Goal: Task Accomplishment & Management: Manage account settings

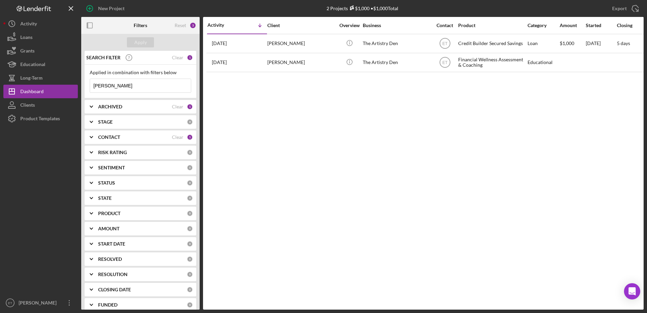
click at [130, 84] on input "[PERSON_NAME]" at bounding box center [140, 86] width 101 height 14
click at [175, 60] on div "Clear" at bounding box center [178, 57] width 12 height 5
click at [128, 109] on div "ARCHIVED" at bounding box center [135, 106] width 74 height 5
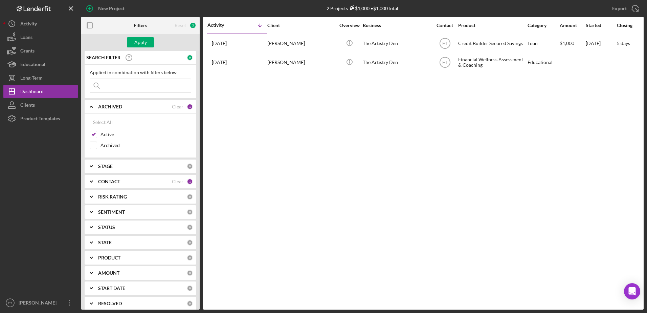
click at [118, 89] on input at bounding box center [140, 86] width 101 height 14
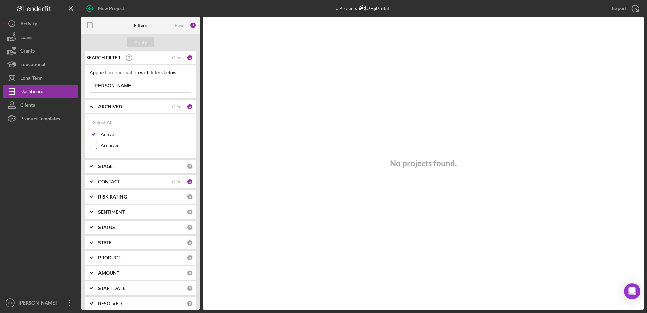
type input "hugan"
click at [94, 146] on input "Archived" at bounding box center [93, 145] width 7 height 7
checkbox input "true"
click at [141, 42] on div "Apply" at bounding box center [140, 42] width 13 height 10
click at [132, 179] on div "CONTACT" at bounding box center [135, 181] width 74 height 5
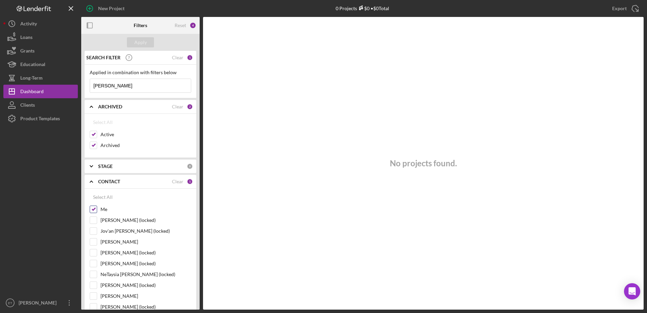
click at [93, 210] on input "Me" at bounding box center [93, 209] width 7 height 7
checkbox input "false"
click at [143, 42] on div "Apply" at bounding box center [140, 42] width 13 height 10
click at [181, 25] on div "Reset" at bounding box center [181, 25] width 12 height 5
checkbox input "false"
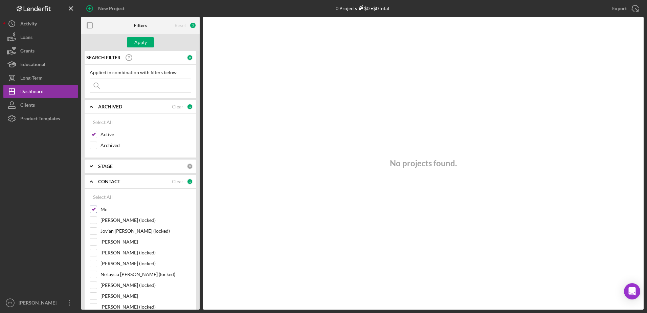
click at [93, 211] on input "Me" at bounding box center [93, 209] width 7 height 7
checkbox input "false"
click at [133, 82] on input at bounding box center [140, 86] width 101 height 14
click at [144, 44] on div "Apply" at bounding box center [140, 42] width 13 height 10
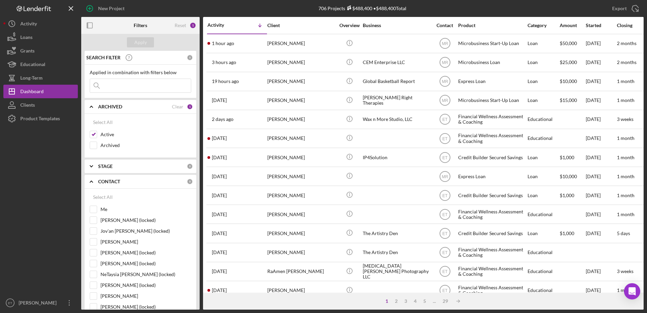
click at [123, 88] on input at bounding box center [140, 86] width 101 height 14
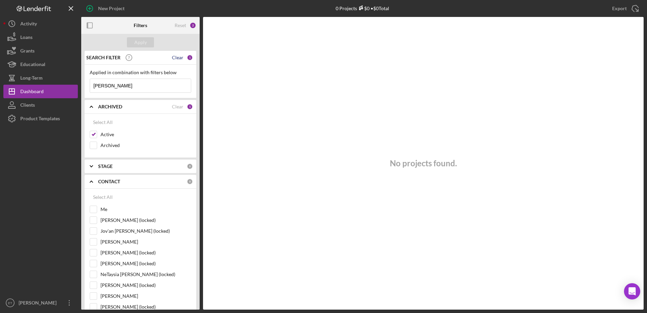
type input "hugan"
click at [173, 59] on div "Clear" at bounding box center [178, 57] width 12 height 5
click at [142, 43] on div "Apply" at bounding box center [140, 42] width 13 height 10
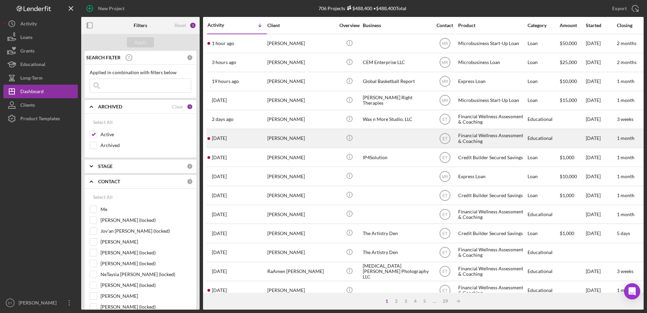
click at [319, 139] on div "Elizabeth Comer" at bounding box center [301, 138] width 68 height 18
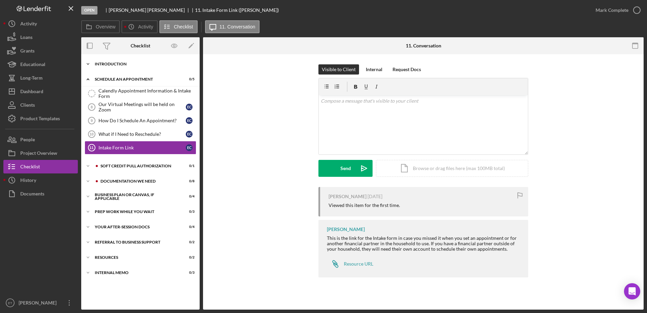
click at [118, 65] on div "Introduction" at bounding box center [143, 64] width 96 height 4
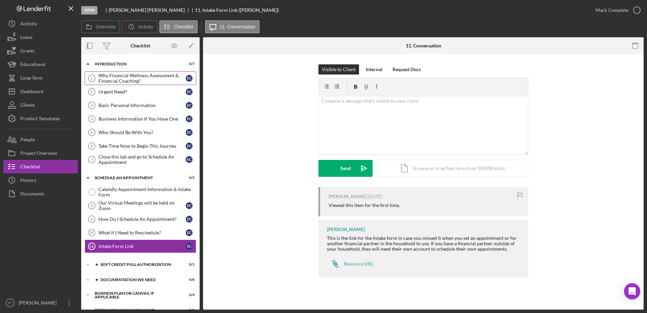
click at [116, 82] on div "Why Financial Wellness Assessment & Financial Coaching?" at bounding box center [142, 78] width 87 height 11
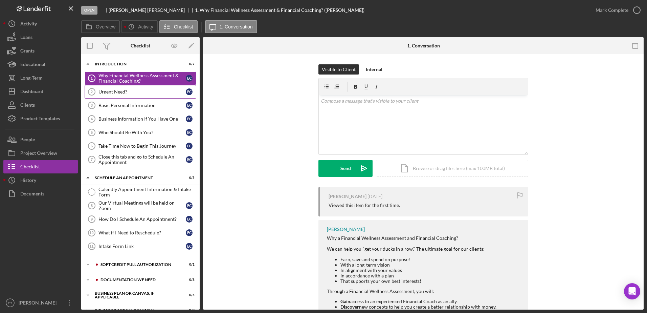
click at [115, 95] on link "Urgent Need? 2 Urgent Need? E C" at bounding box center [141, 92] width 112 height 14
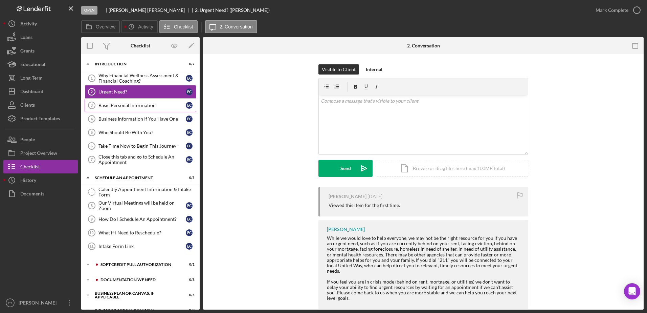
click at [114, 110] on link "Basic Personal Information 3 Basic Personal Information E C" at bounding box center [141, 106] width 112 height 14
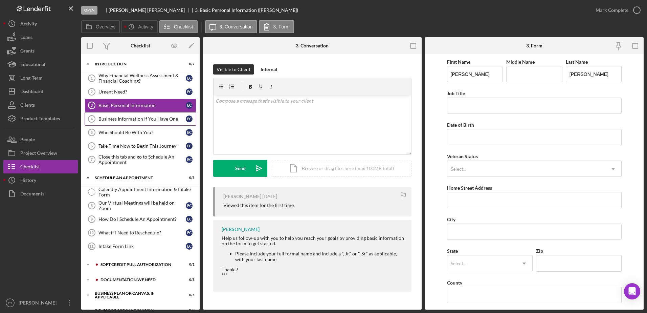
click at [145, 118] on div "Business Information If You Have One" at bounding box center [142, 118] width 87 height 5
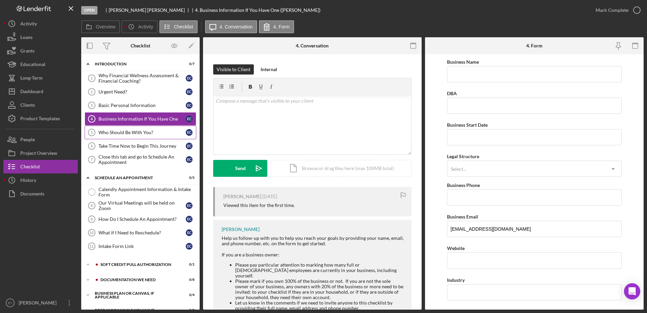
click at [133, 132] on div "Who Should Be With You?" at bounding box center [142, 132] width 87 height 5
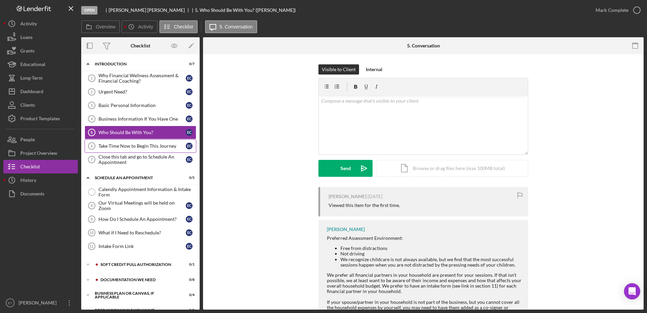
click at [125, 149] on link "Take Time Now to Begin This Journey 6 Take Time Now to Begin This Journey E C" at bounding box center [141, 146] width 112 height 14
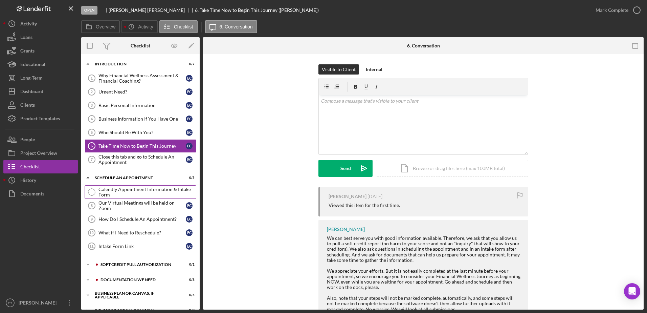
click at [117, 194] on div "Calendly Appointment Information & Intake Form" at bounding box center [147, 192] width 97 height 11
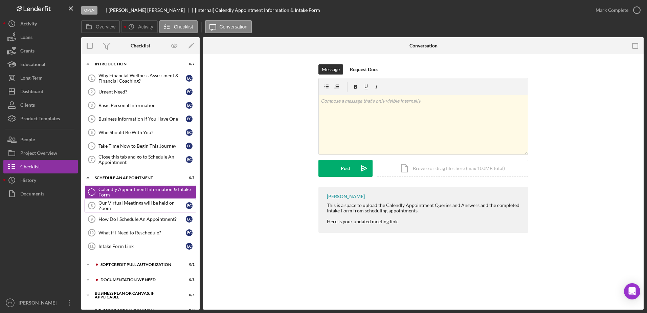
click at [113, 208] on div "Our Virtual Meetings will be held on Zoom" at bounding box center [142, 205] width 87 height 11
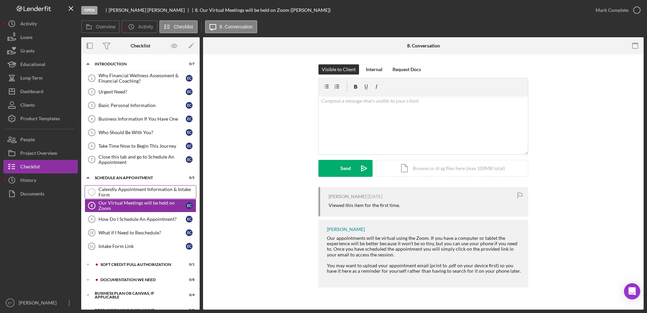
click at [116, 191] on div "Calendly Appointment Information & Intake Form" at bounding box center [147, 192] width 97 height 11
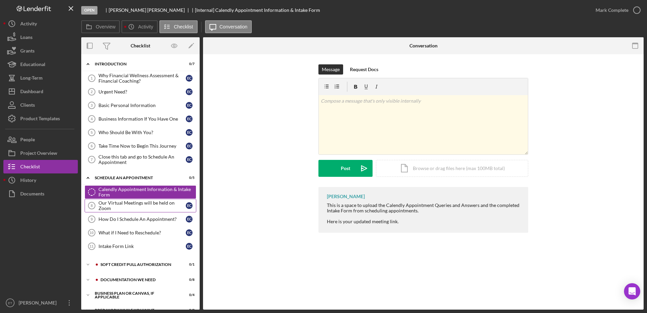
click at [108, 209] on div "Our Virtual Meetings will be held on Zoom" at bounding box center [142, 205] width 87 height 11
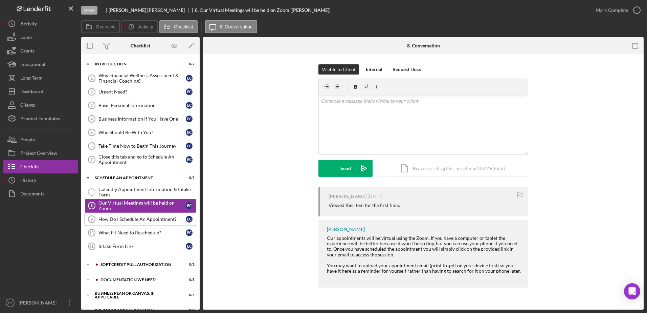
click at [113, 222] on div "How Do I Schedule An Appointment?" at bounding box center [142, 218] width 87 height 5
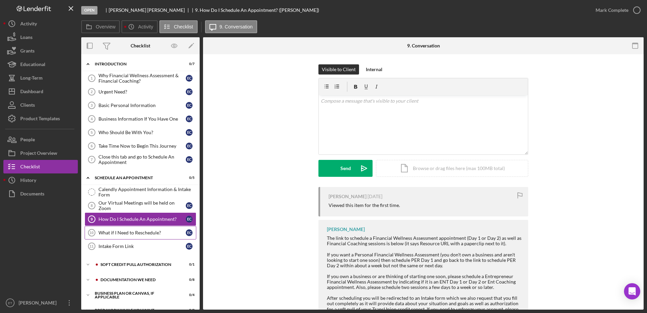
click at [115, 234] on div "What if I Need to Reschedule?" at bounding box center [142, 232] width 87 height 5
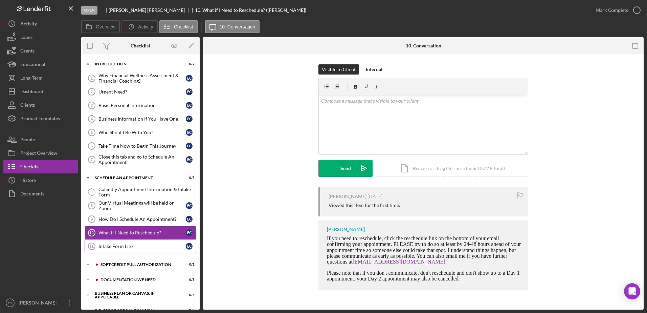
click at [116, 248] on div "Intake Form Link" at bounding box center [142, 245] width 87 height 5
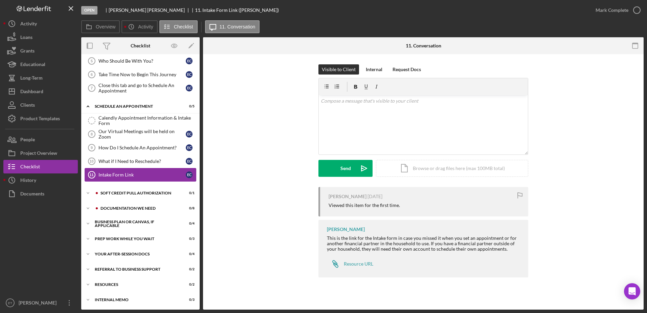
scroll to position [72, 0]
click at [118, 190] on div "Soft Credit Pull Authorization" at bounding box center [146, 192] width 91 height 4
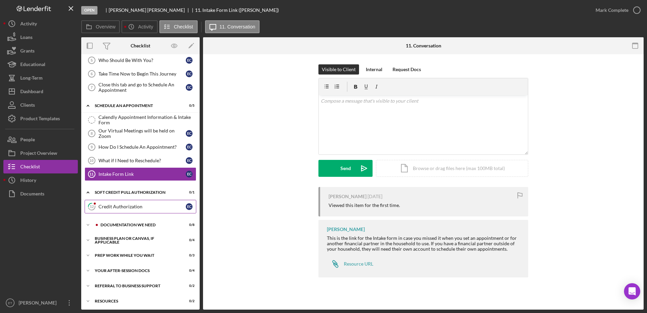
click at [115, 203] on link "12 Credit Authorization E C" at bounding box center [141, 207] width 112 height 14
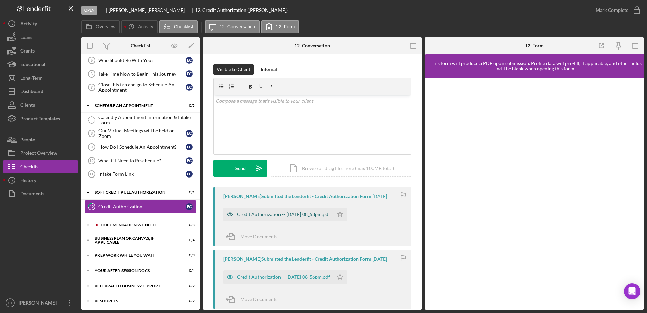
click at [230, 214] on icon "button" at bounding box center [230, 215] width 14 height 14
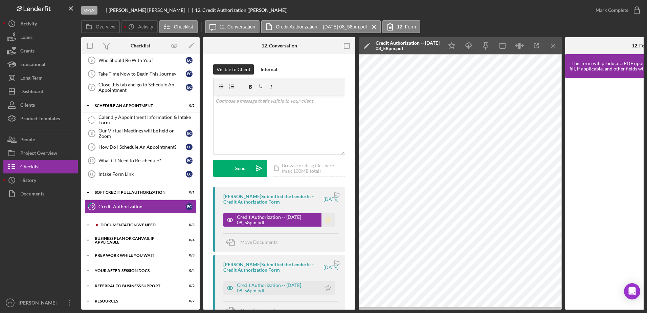
click at [321, 219] on polygon "button" at bounding box center [329, 219] width 6 height 5
click at [321, 11] on icon "button" at bounding box center [637, 10] width 17 height 17
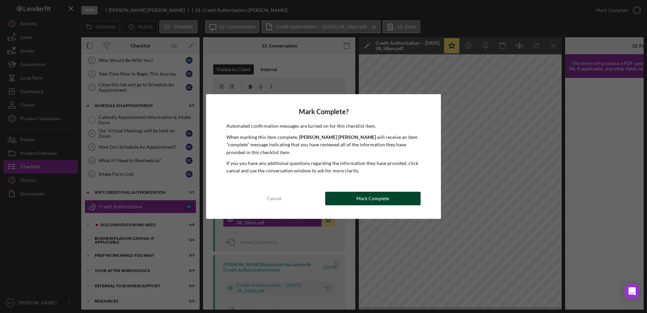
click at [321, 205] on div "Cancel Mark Complete" at bounding box center [323, 199] width 194 height 14
click at [321, 198] on div "Mark Complete" at bounding box center [372, 199] width 33 height 14
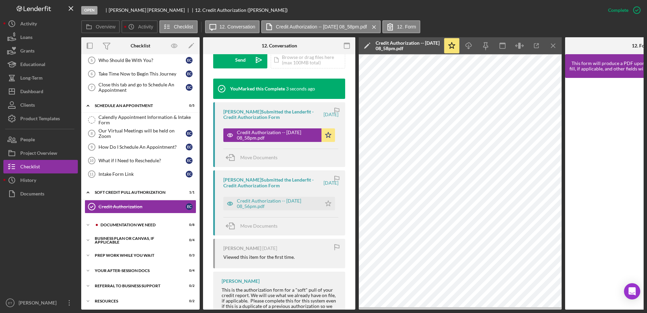
scroll to position [209, 0]
click at [229, 202] on icon "button" at bounding box center [230, 203] width 2 height 2
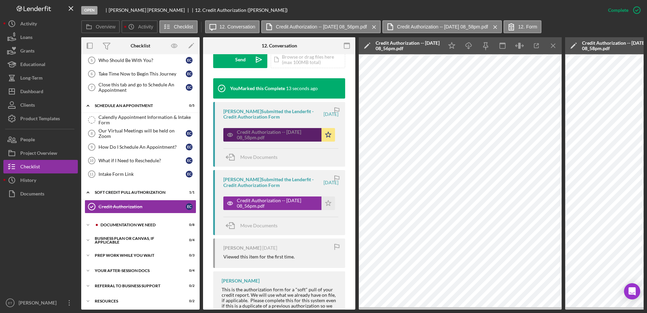
click at [228, 135] on icon "button" at bounding box center [230, 135] width 14 height 14
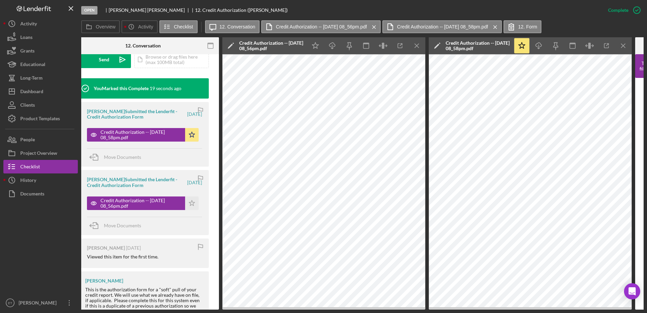
scroll to position [0, 137]
click at [93, 136] on icon "button" at bounding box center [94, 135] width 14 height 14
click at [95, 202] on icon "button" at bounding box center [94, 203] width 14 height 14
click at [321, 47] on icon "Icon/Menu Close" at bounding box center [623, 45] width 15 height 15
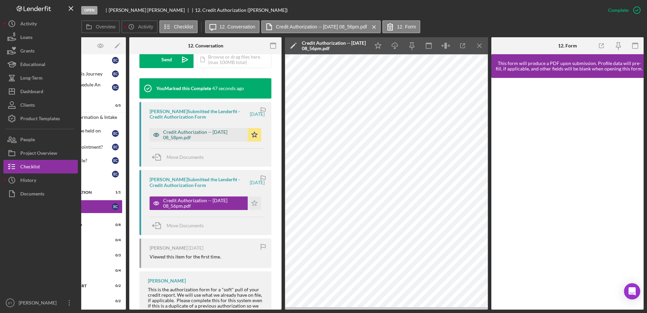
click at [157, 134] on icon "button" at bounding box center [157, 135] width 14 height 14
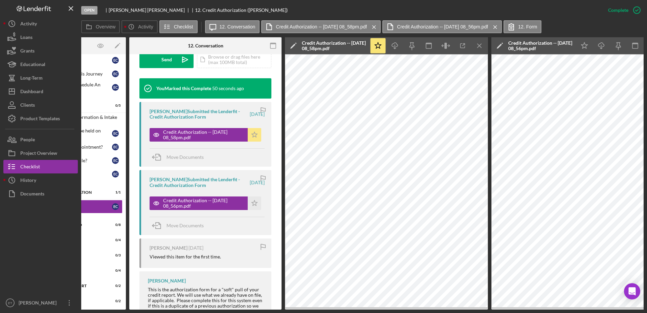
click at [254, 134] on polygon "button" at bounding box center [255, 134] width 6 height 5
click at [253, 205] on icon "Icon/Star" at bounding box center [255, 203] width 14 height 14
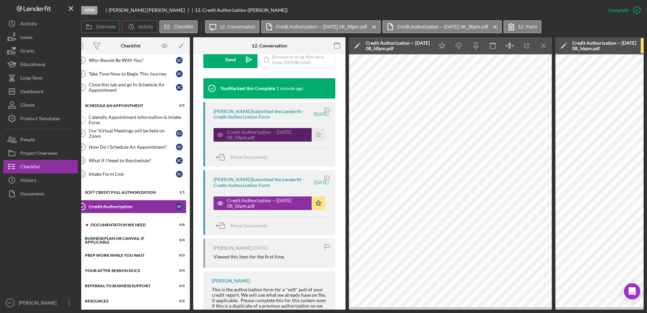
scroll to position [0, 0]
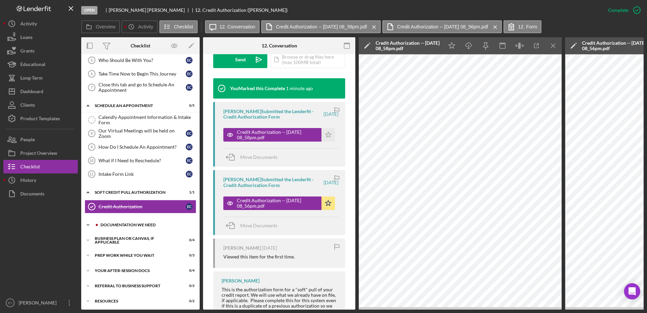
click at [116, 221] on div "Icon/Expander Documentation We Need 0 / 8" at bounding box center [140, 225] width 118 height 14
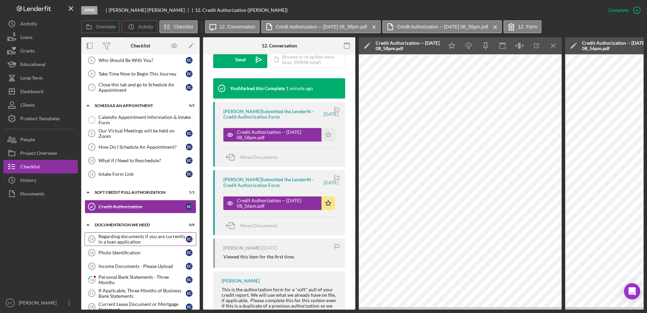
click at [122, 237] on div "Regarding documents if you are currently in a loan application" at bounding box center [142, 239] width 87 height 11
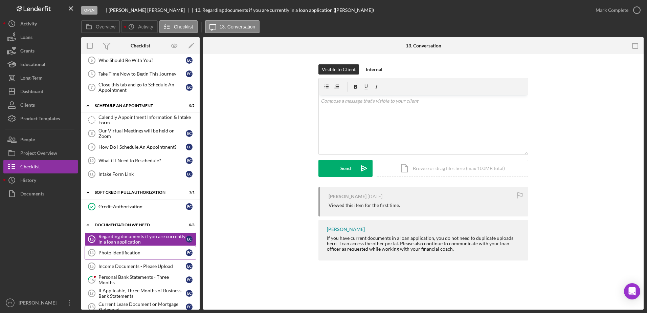
click at [121, 253] on div "Photo Identification" at bounding box center [142, 252] width 87 height 5
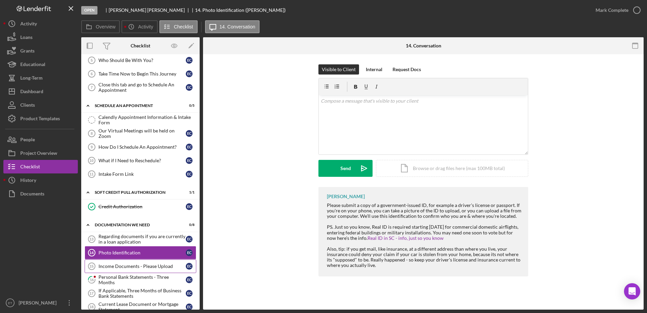
click at [121, 267] on div "Income Documents - Please Upload" at bounding box center [142, 265] width 87 height 5
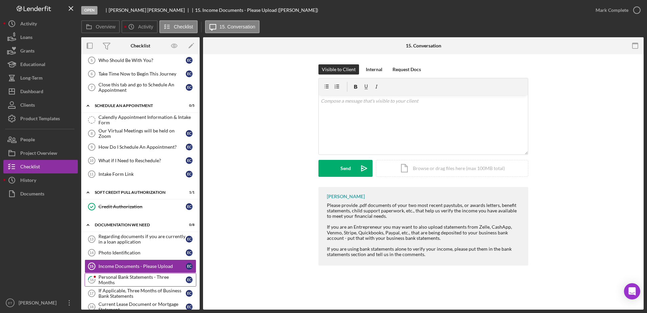
click at [123, 276] on div "Personal Bank Statements - Three Months" at bounding box center [142, 279] width 87 height 11
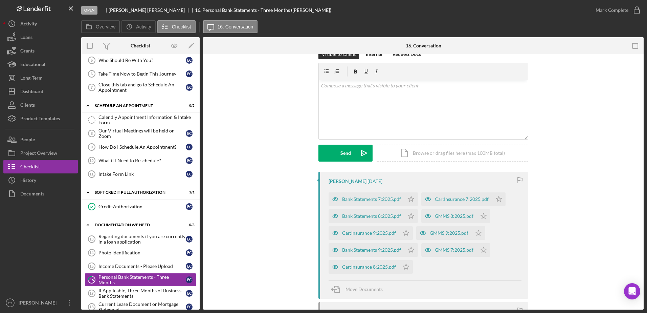
scroll to position [15, 0]
click at [321, 201] on icon "button" at bounding box center [336, 200] width 14 height 14
